Goal: Information Seeking & Learning: Learn about a topic

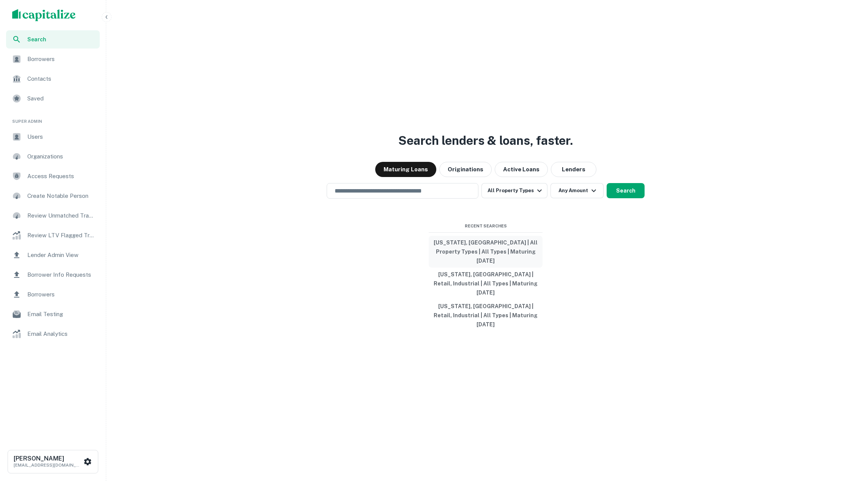
click at [475, 259] on button "Utah, USA | All Property Types | All Types | Maturing In 1 Year" at bounding box center [486, 252] width 114 height 32
type input "*********"
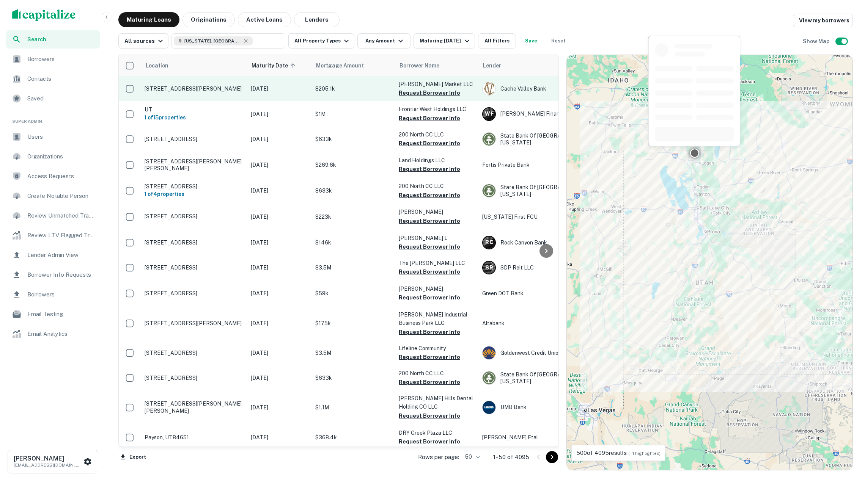
click at [202, 88] on p "10 E Main Newton, UT84327" at bounding box center [193, 88] width 99 height 7
